Goal: Task Accomplishment & Management: Use online tool/utility

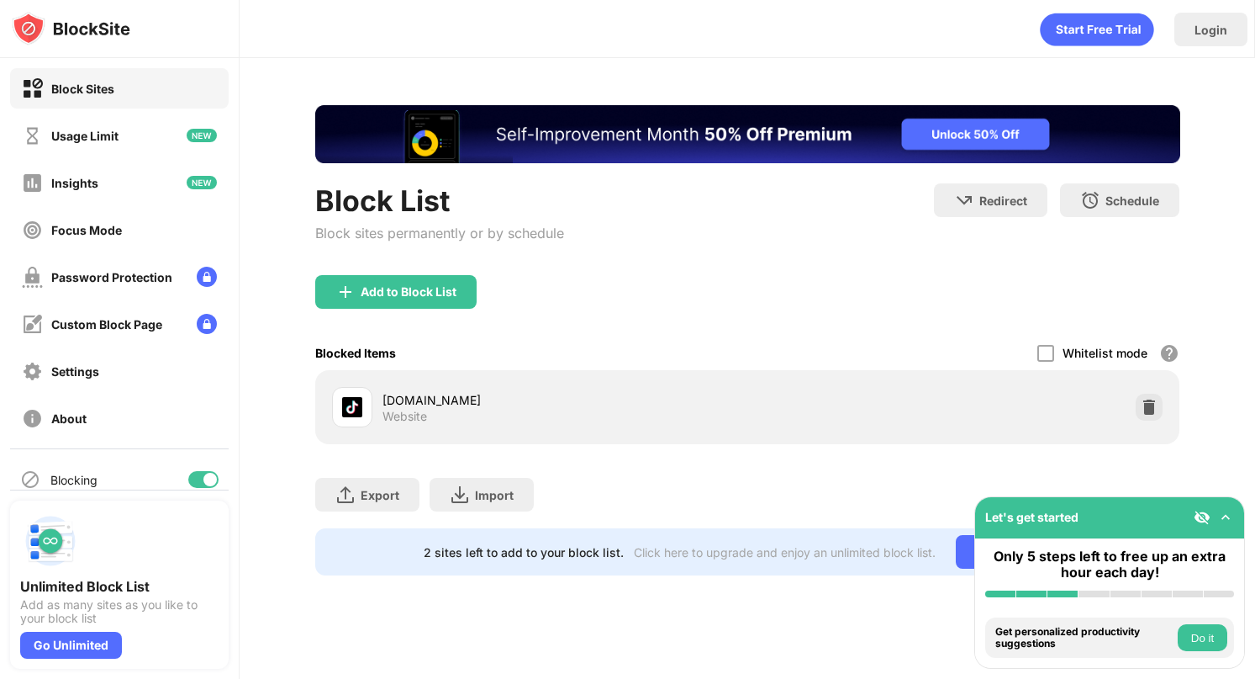
click at [629, 299] on div "Add to Block List" at bounding box center [747, 305] width 865 height 61
click at [452, 291] on div "Add to Block List" at bounding box center [409, 291] width 96 height 13
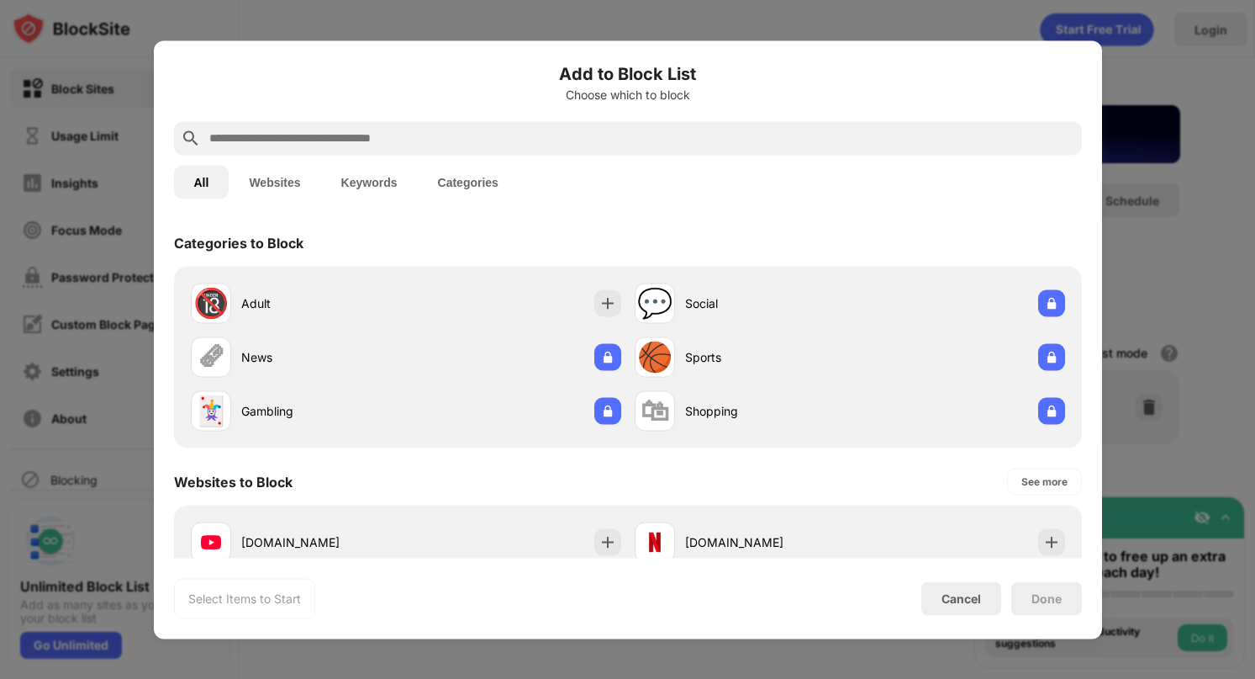
click at [505, 122] on div at bounding box center [628, 138] width 908 height 34
click at [505, 130] on input "text" at bounding box center [642, 138] width 868 height 20
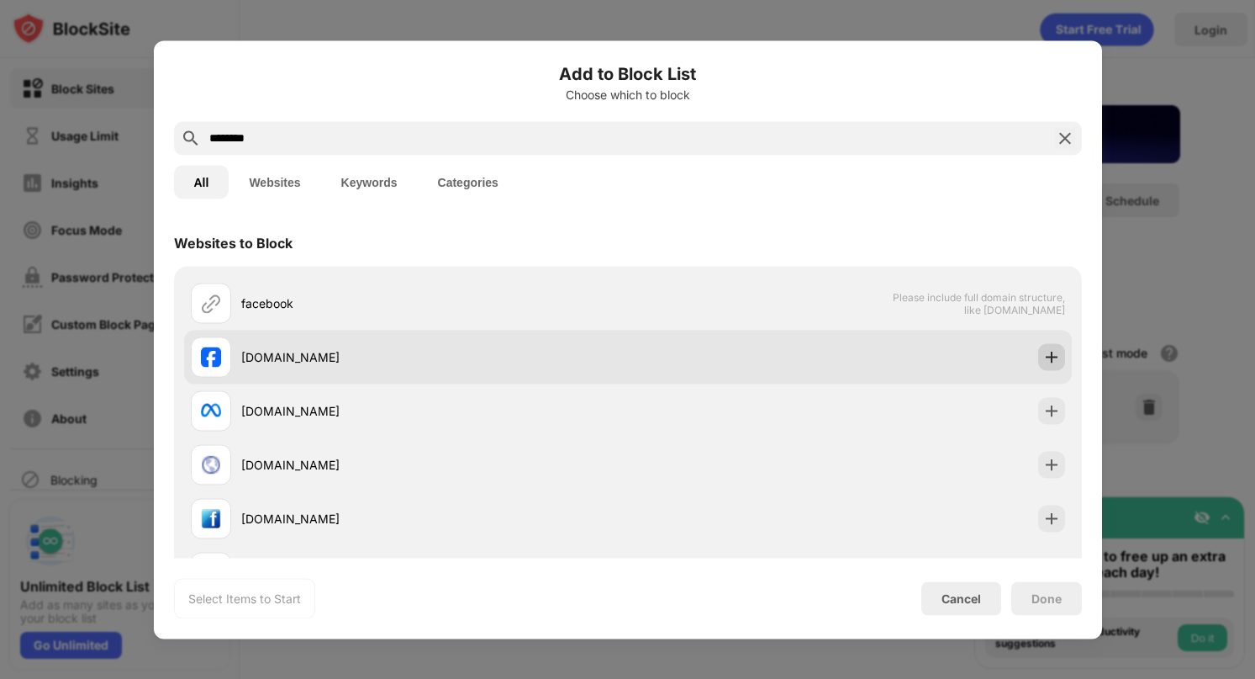
type input "********"
click at [1064, 362] on div at bounding box center [1051, 356] width 27 height 27
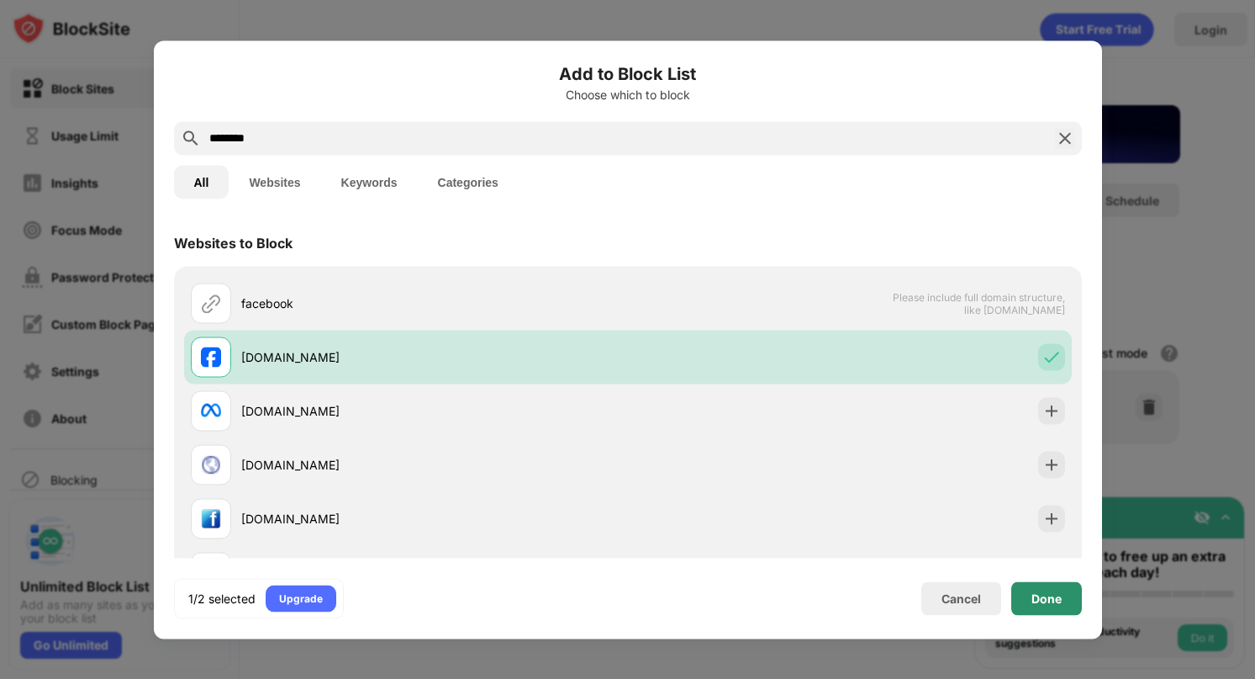
click at [1040, 607] on div "Done" at bounding box center [1047, 598] width 71 height 34
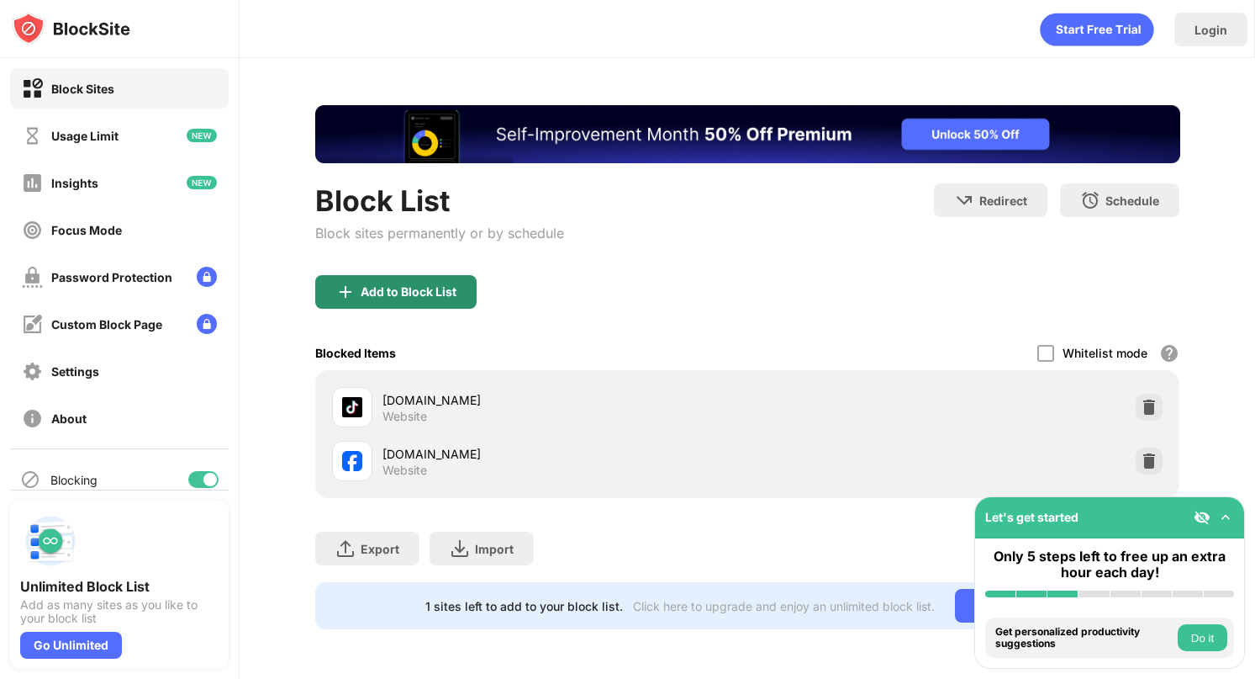
click at [468, 281] on div "Add to Block List" at bounding box center [395, 292] width 161 height 34
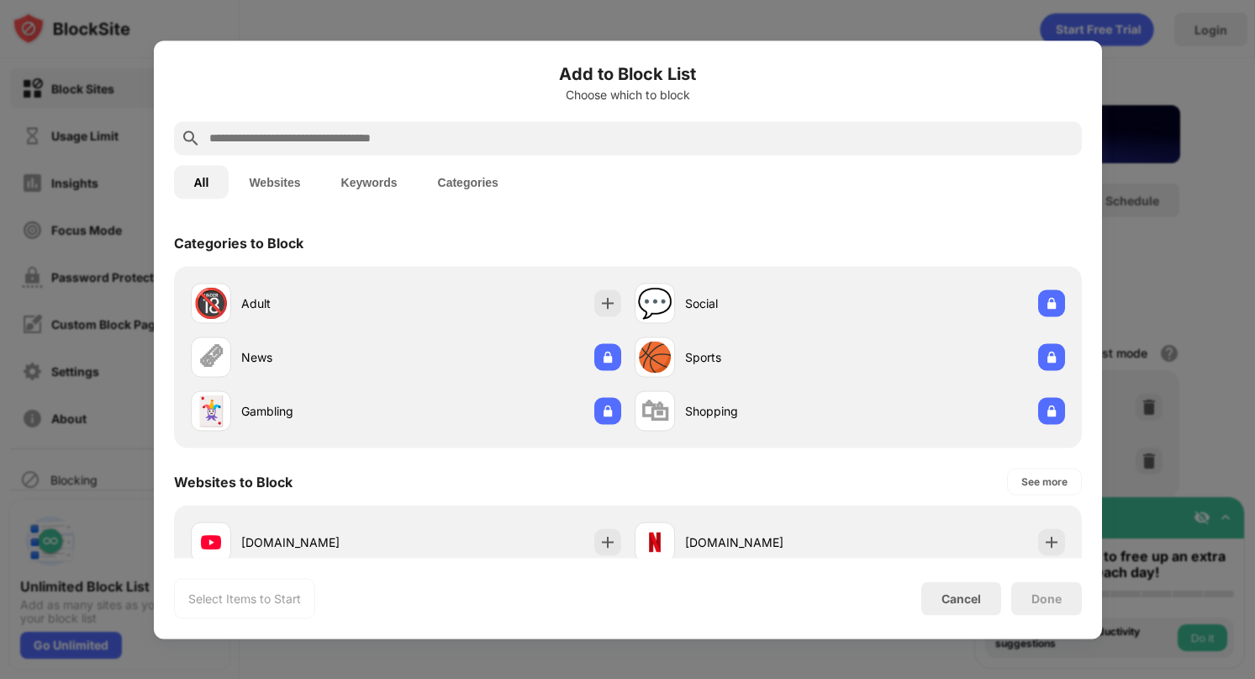
click at [536, 145] on input "text" at bounding box center [642, 138] width 868 height 20
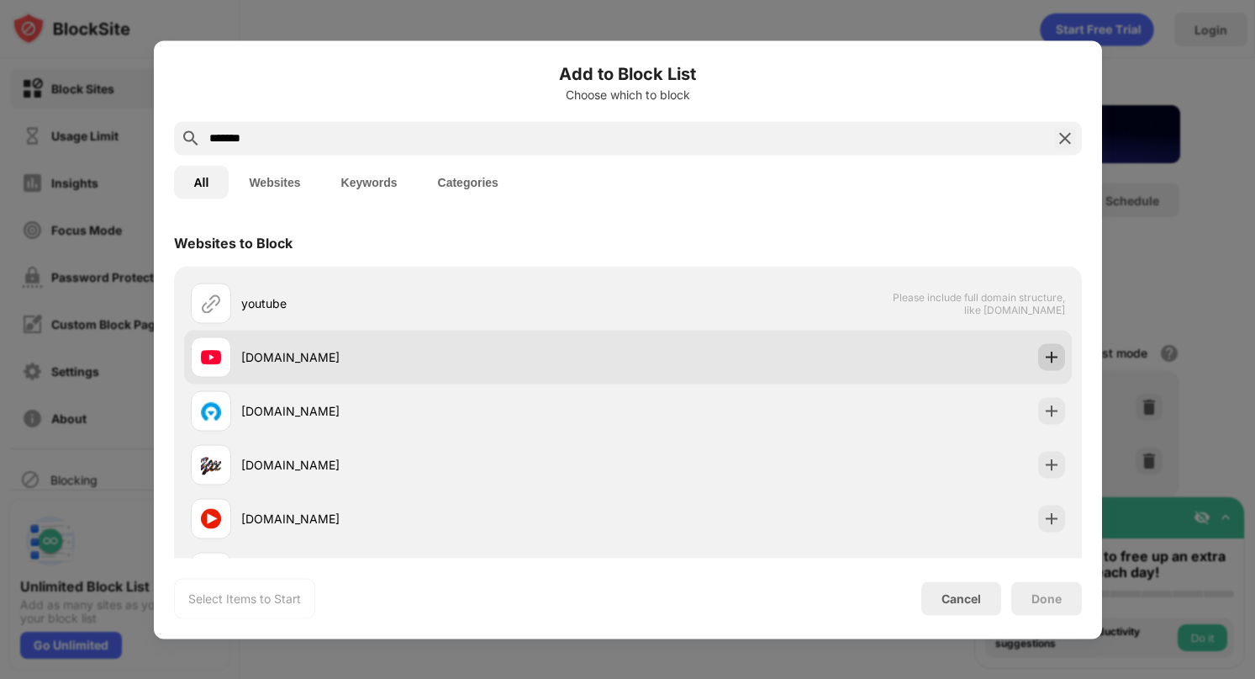
type input "*******"
click at [1057, 358] on img at bounding box center [1051, 356] width 17 height 17
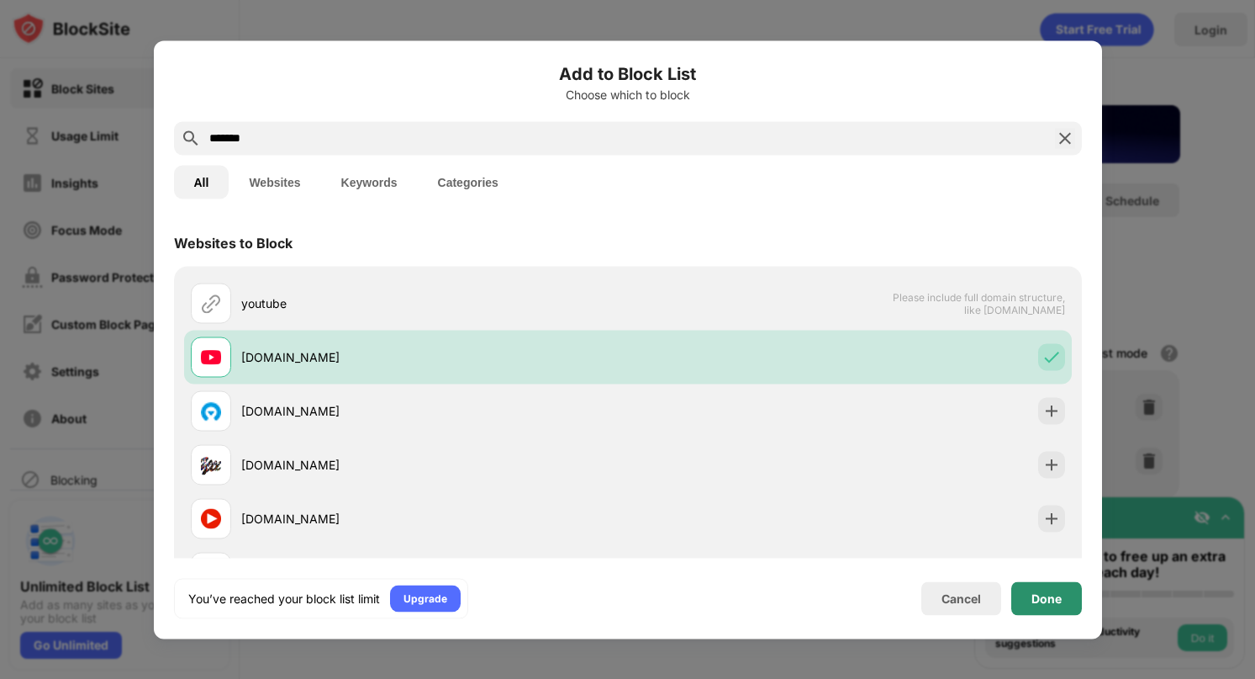
click at [1048, 597] on div "Done" at bounding box center [1047, 597] width 30 height 13
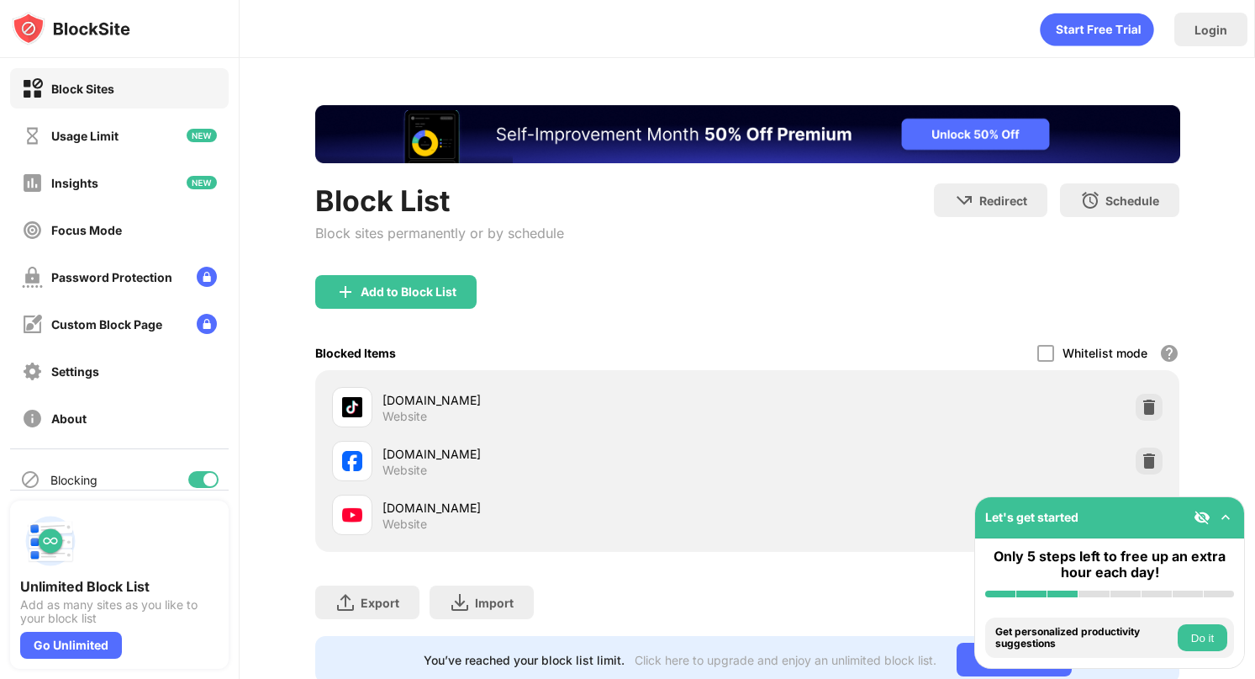
click at [956, 330] on div "Add to Block List" at bounding box center [747, 305] width 865 height 61
